Goal: Transaction & Acquisition: Purchase product/service

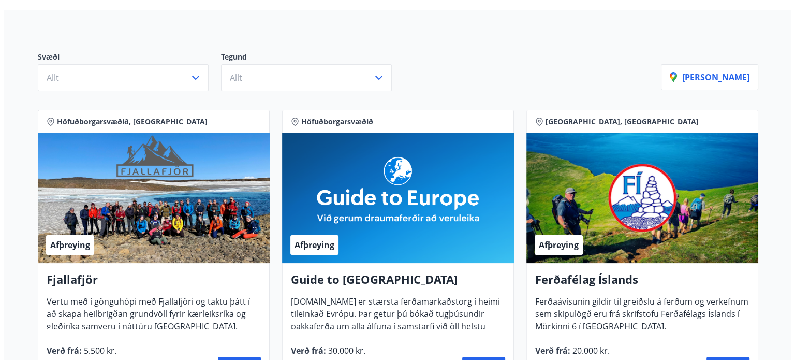
scroll to position [207, 0]
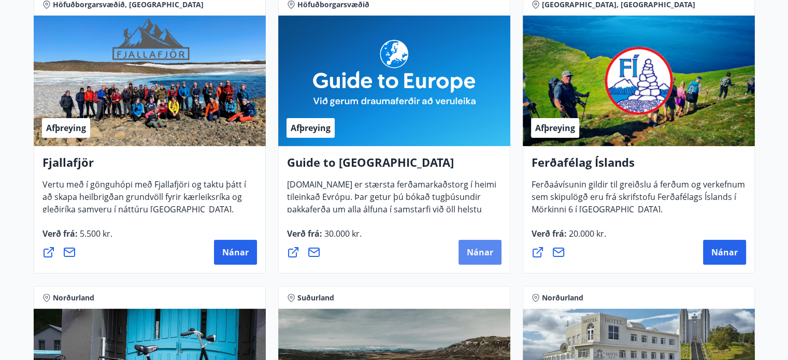
click at [480, 254] on span "Nánar" at bounding box center [480, 251] width 26 height 11
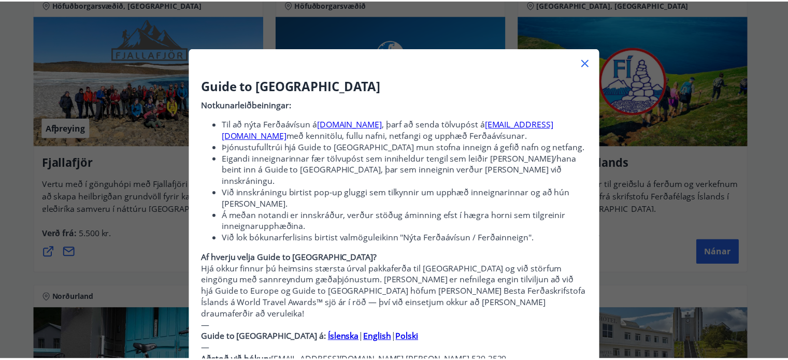
scroll to position [0, 0]
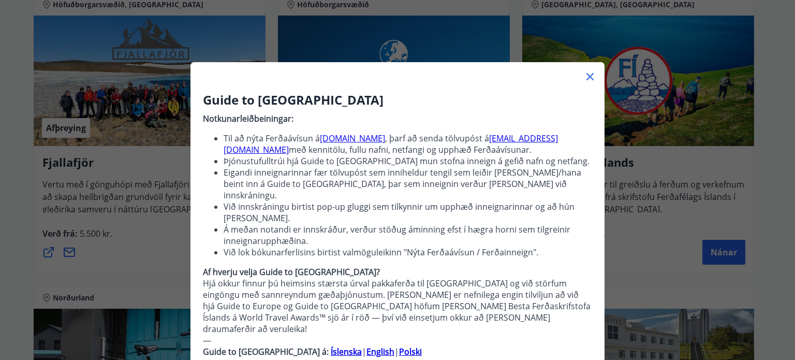
click at [586, 75] on icon at bounding box center [590, 76] width 12 height 12
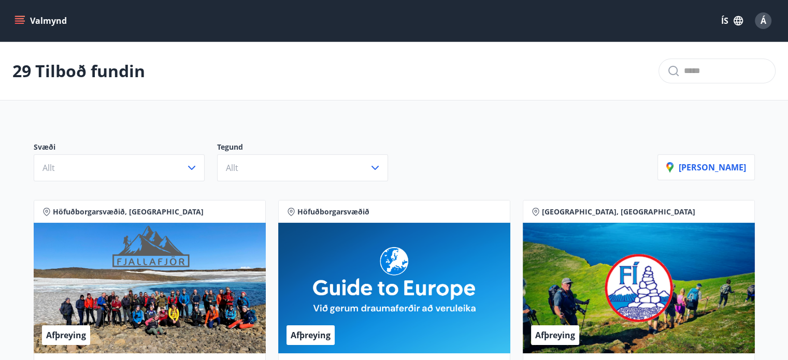
click at [20, 21] on icon "menu" at bounding box center [20, 20] width 11 height 1
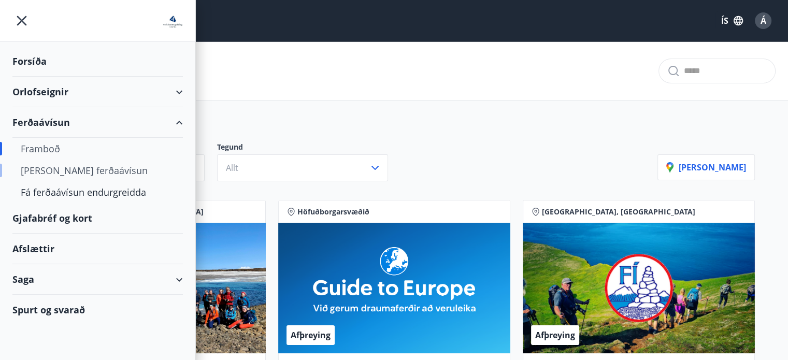
click at [43, 172] on div "[PERSON_NAME] ferðaávísun" at bounding box center [98, 170] width 154 height 22
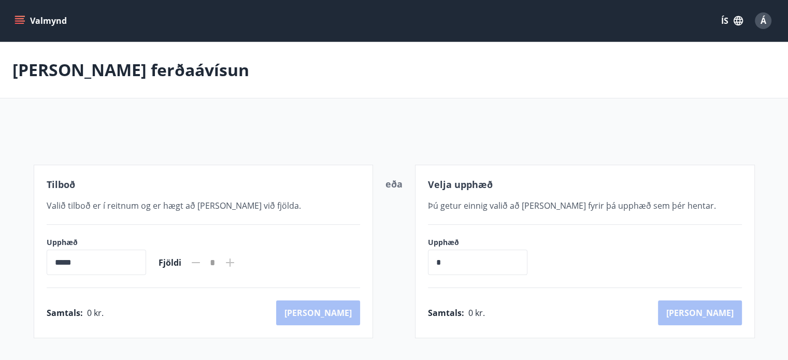
click at [101, 258] on input "*****" at bounding box center [96, 262] width 99 height 25
click at [14, 18] on icon "menu" at bounding box center [19, 21] width 10 height 10
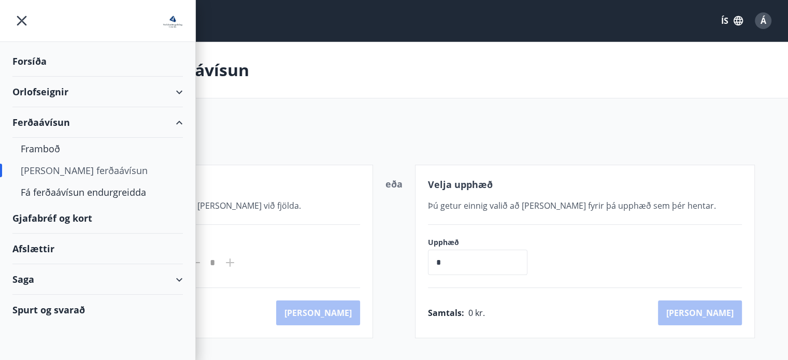
click at [23, 61] on div "Forsíða" at bounding box center [97, 61] width 170 height 31
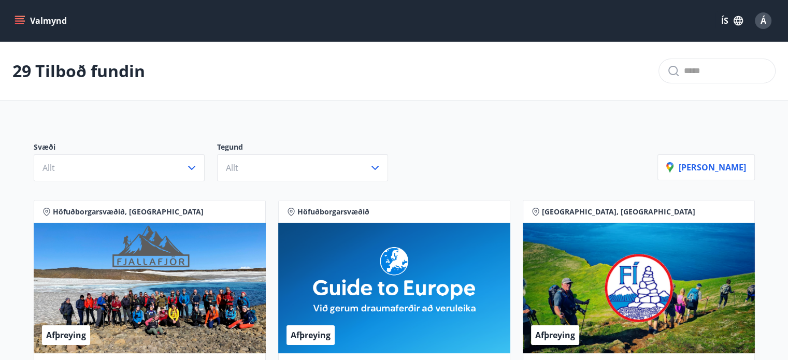
click at [22, 17] on icon "menu" at bounding box center [20, 16] width 11 height 1
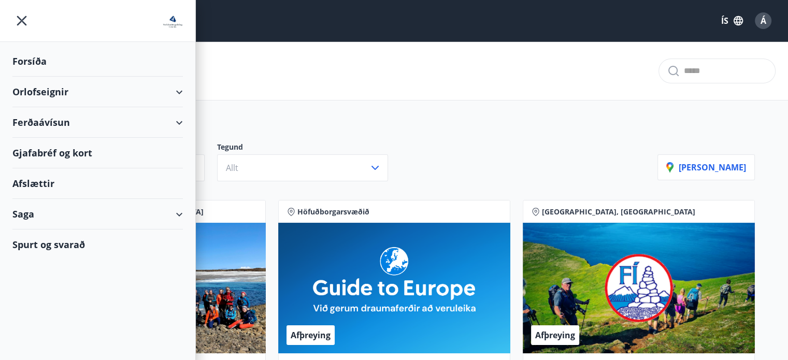
click at [31, 96] on div "Orlofseignir" at bounding box center [97, 92] width 170 height 31
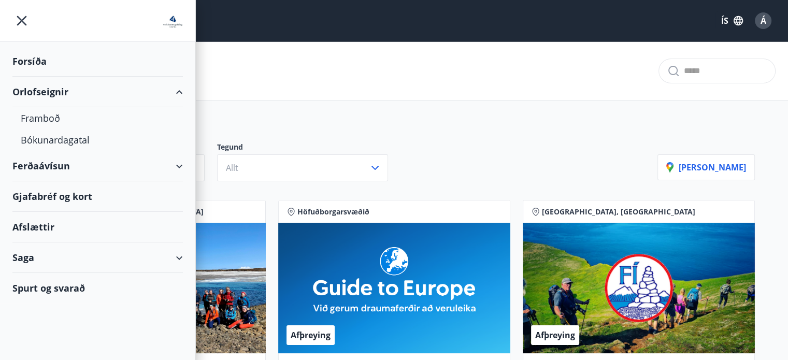
click at [33, 93] on div "Orlofseignir" at bounding box center [97, 92] width 170 height 31
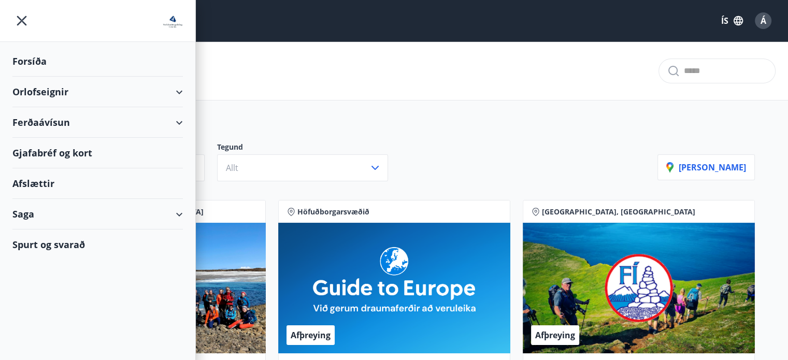
click at [48, 119] on div "Ferðaávísun" at bounding box center [97, 122] width 170 height 31
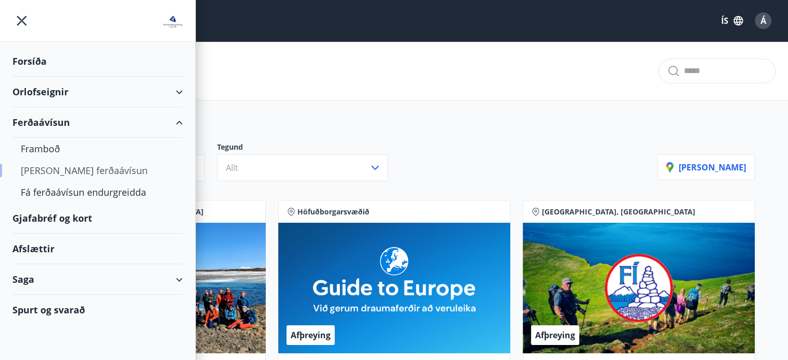
click at [81, 170] on div "[PERSON_NAME] ferðaávísun" at bounding box center [98, 170] width 154 height 22
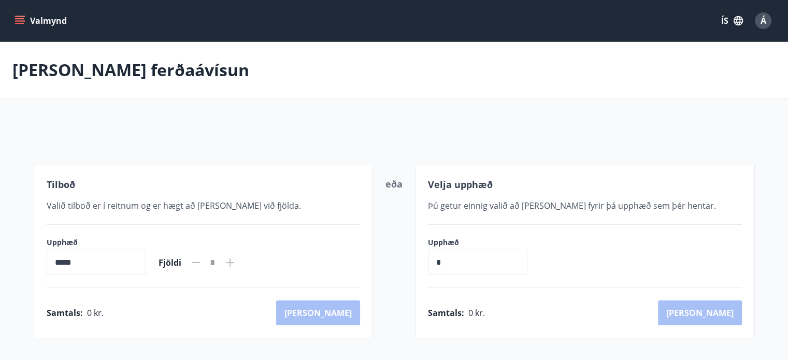
click at [54, 258] on input "*****" at bounding box center [96, 262] width 99 height 25
click at [219, 263] on div "*" at bounding box center [213, 263] width 22 height 18
click at [224, 265] on div "*" at bounding box center [213, 263] width 22 height 18
click at [21, 19] on icon "menu" at bounding box center [19, 18] width 9 height 1
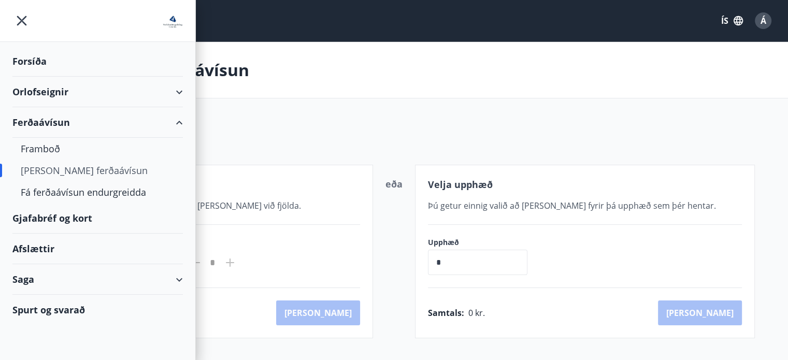
click at [60, 214] on div "Gjafabréf og kort" at bounding box center [97, 218] width 170 height 31
